Goal: Navigation & Orientation: Go to known website

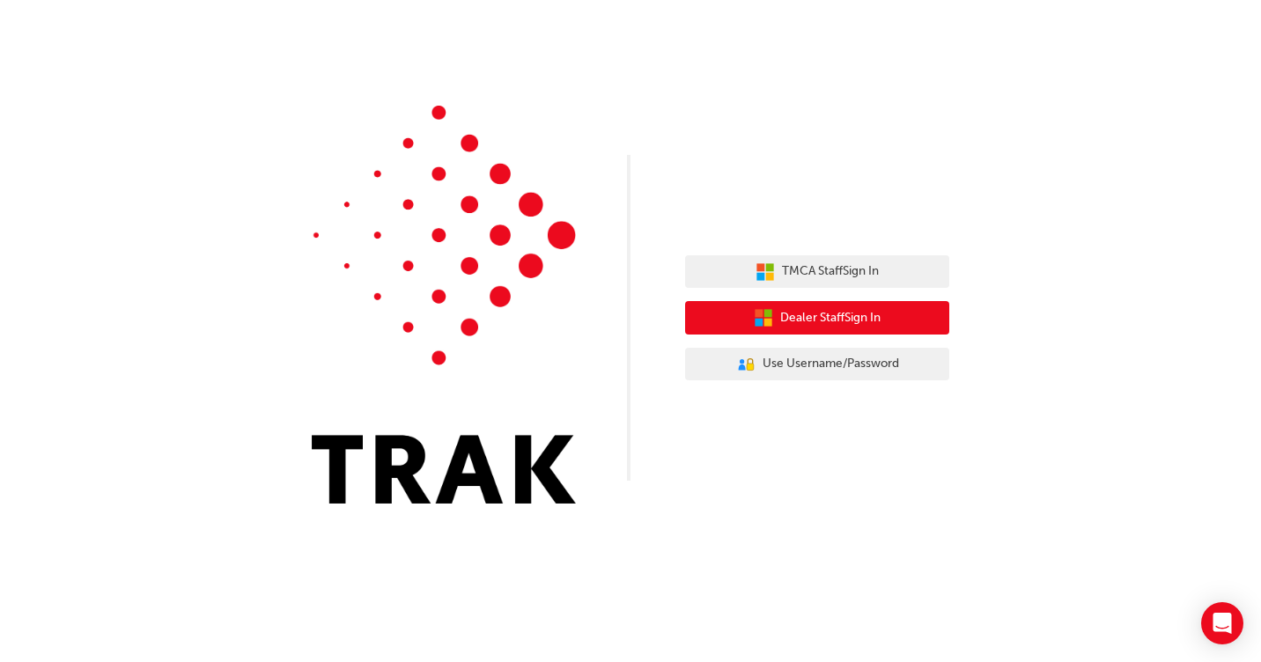
click at [835, 308] on span "Dealer Staff Sign In" at bounding box center [830, 318] width 100 height 20
